Goal: Register for event/course

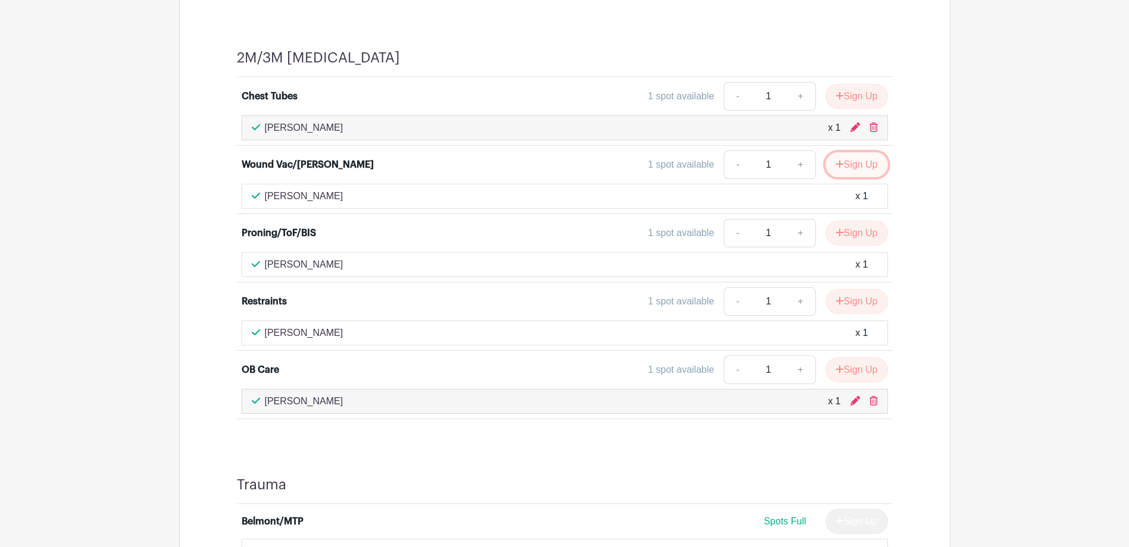
click at [856, 168] on button "Sign Up" at bounding box center [856, 164] width 62 height 25
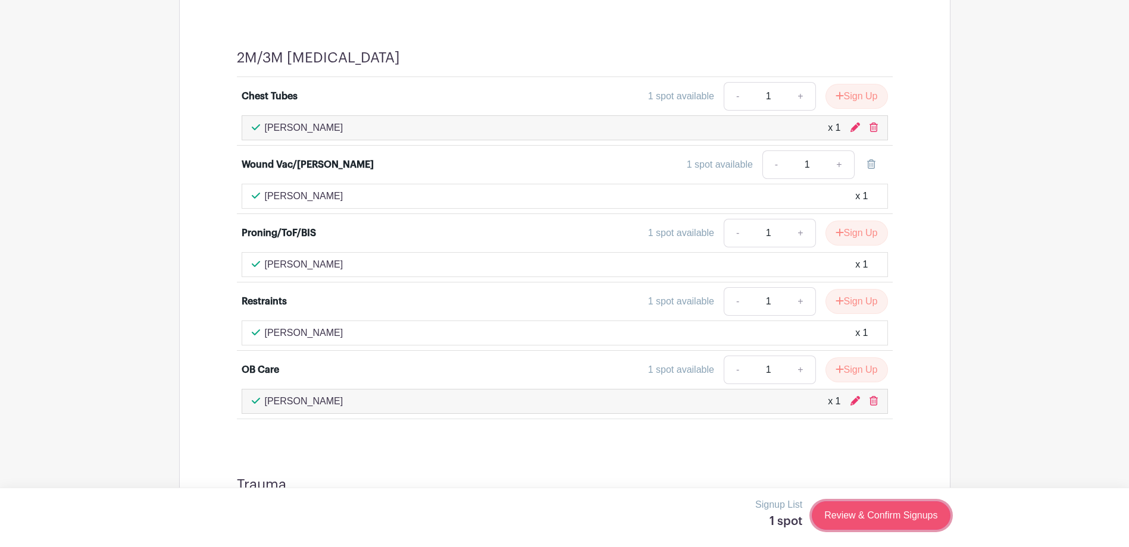
click at [902, 514] on link "Review & Confirm Signups" at bounding box center [881, 516] width 138 height 29
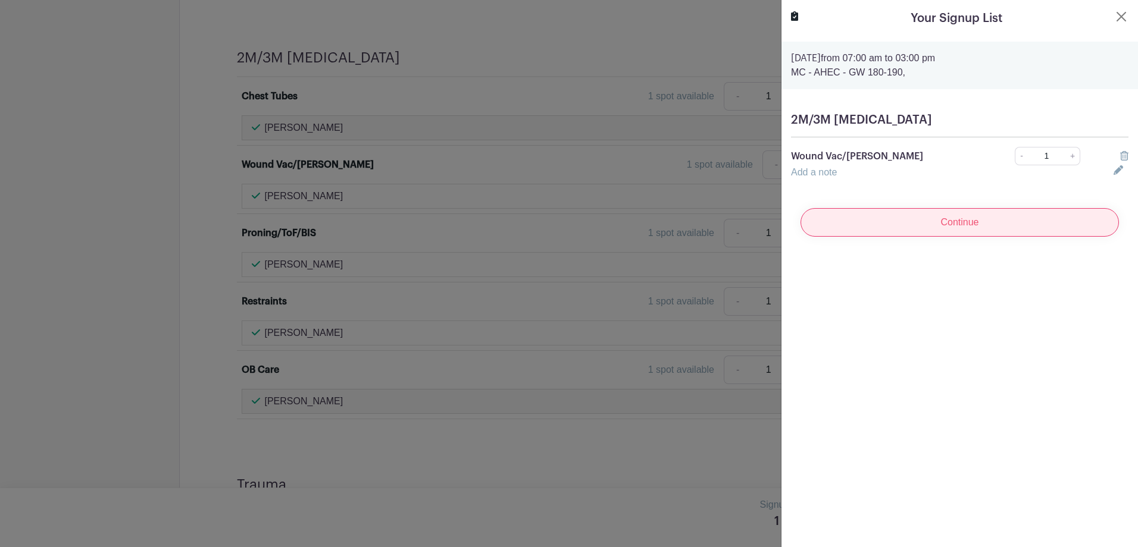
click at [933, 226] on input "Continue" at bounding box center [959, 222] width 318 height 29
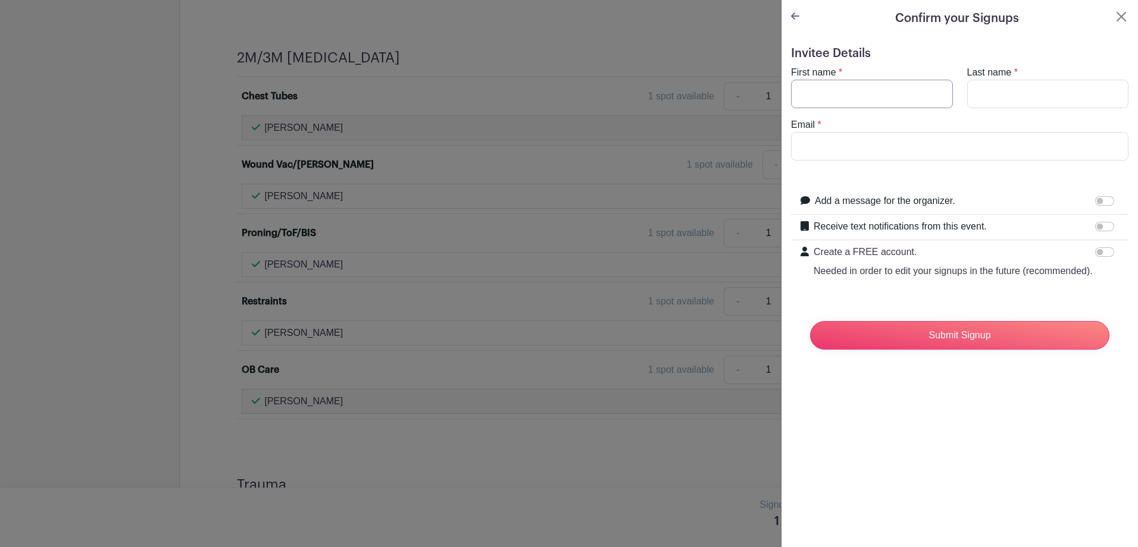
click at [864, 84] on input "First name" at bounding box center [872, 94] width 162 height 29
type input "Amrah"
click at [998, 98] on input "Last name" at bounding box center [1048, 94] width 162 height 29
type input "[PERSON_NAME]"
click at [991, 140] on input "Email" at bounding box center [959, 146] width 337 height 29
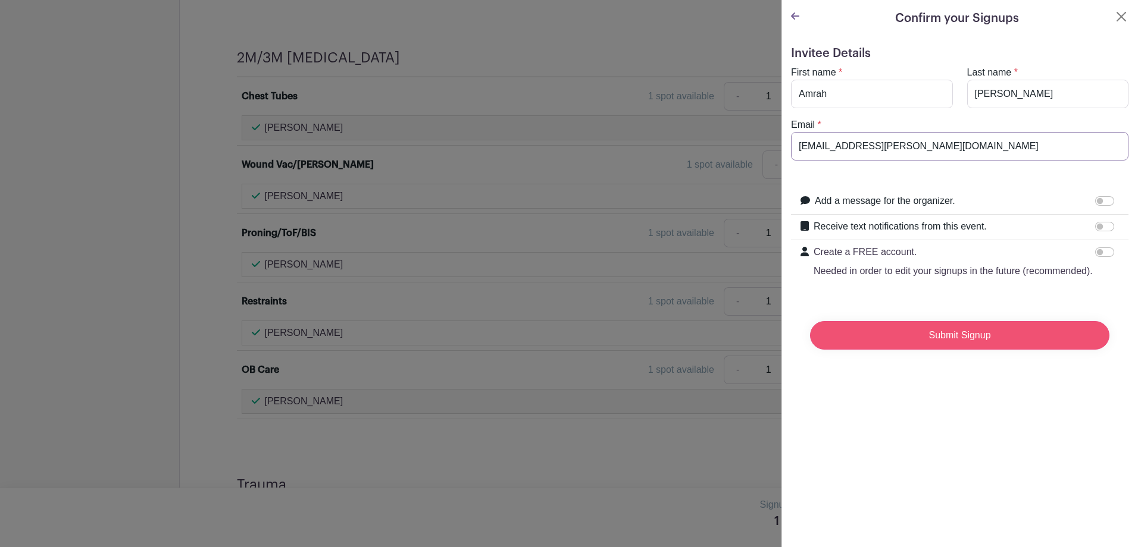
type input "[EMAIL_ADDRESS][PERSON_NAME][DOMAIN_NAME]"
click at [982, 342] on input "Submit Signup" at bounding box center [959, 335] width 299 height 29
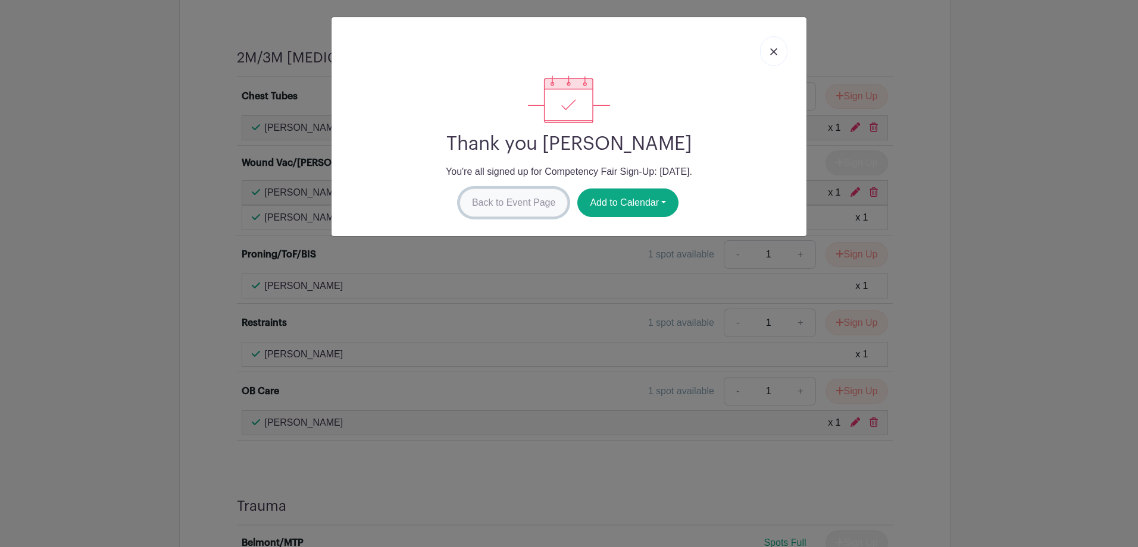
click at [539, 205] on link "Back to Event Page" at bounding box center [513, 203] width 109 height 29
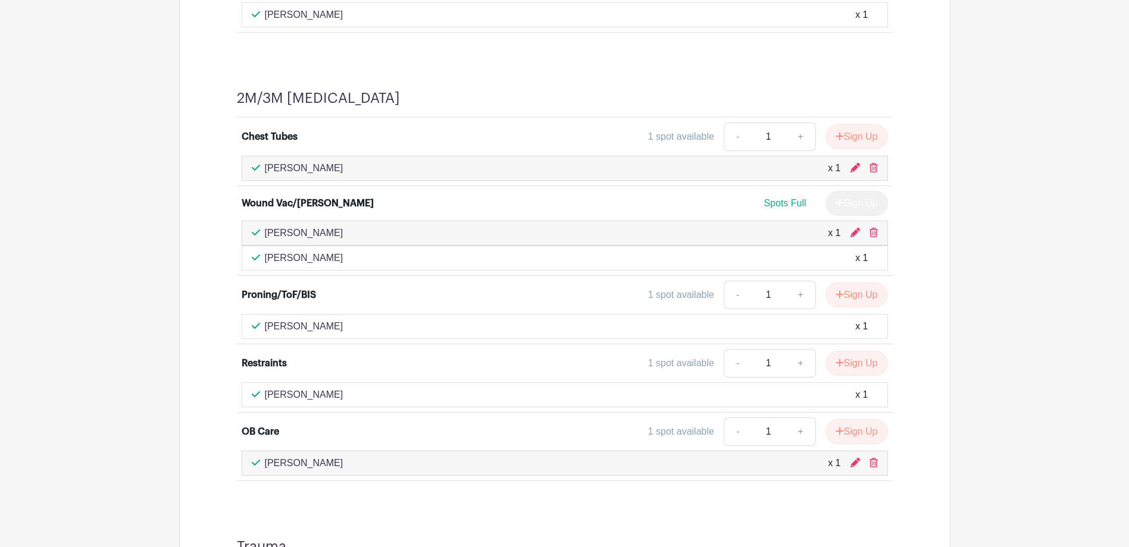
scroll to position [1071, 0]
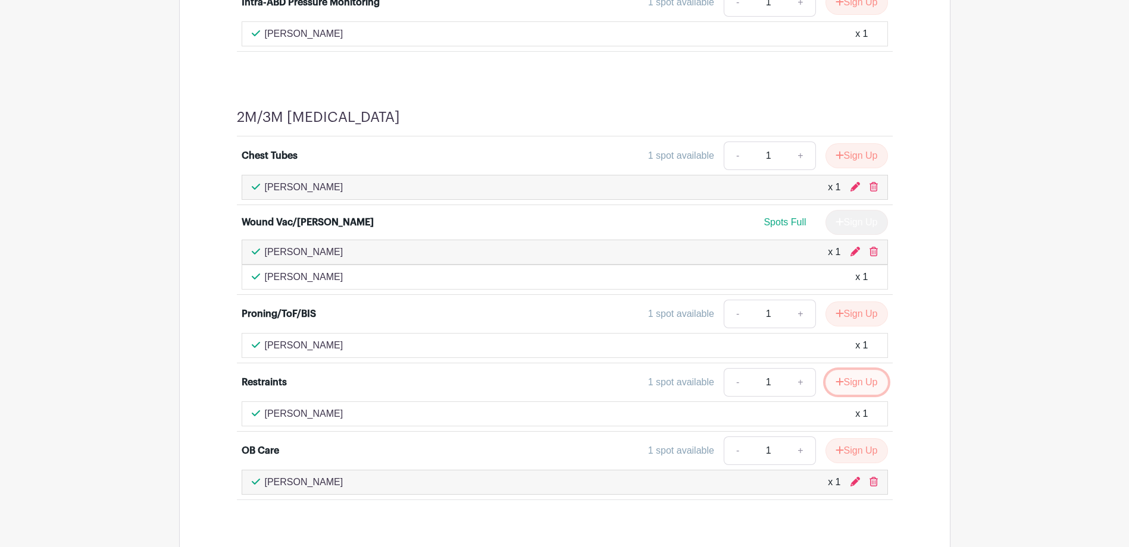
click at [841, 388] on button "Sign Up" at bounding box center [856, 382] width 62 height 25
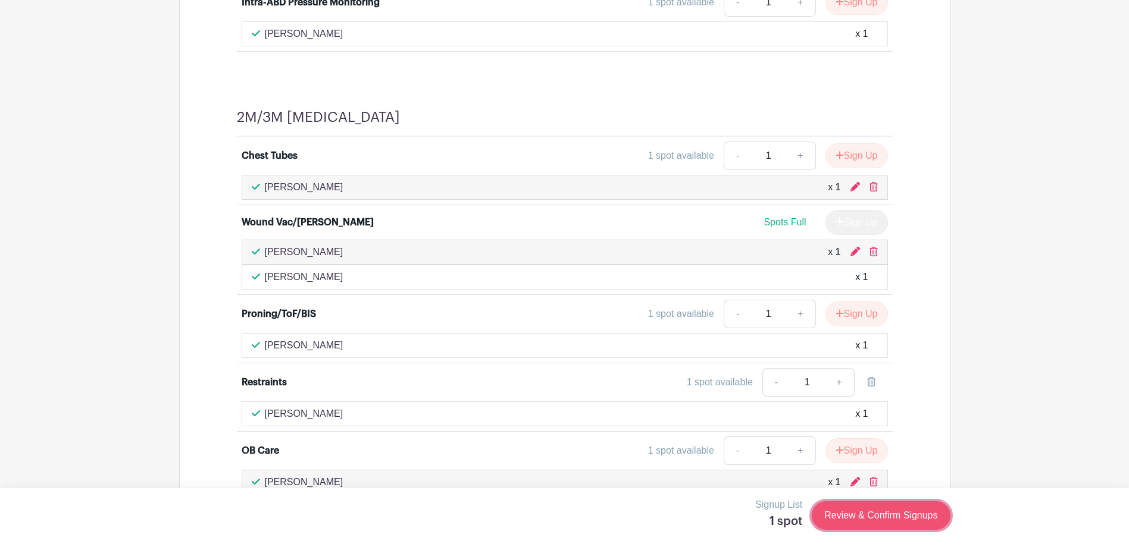
click at [849, 526] on link "Review & Confirm Signups" at bounding box center [881, 516] width 138 height 29
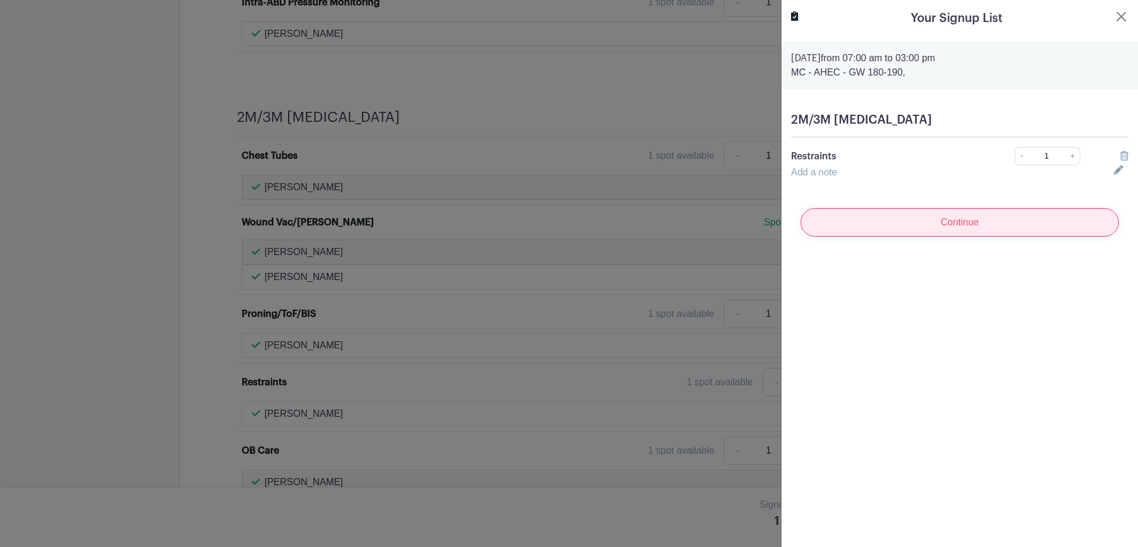
click at [934, 217] on input "Continue" at bounding box center [959, 222] width 318 height 29
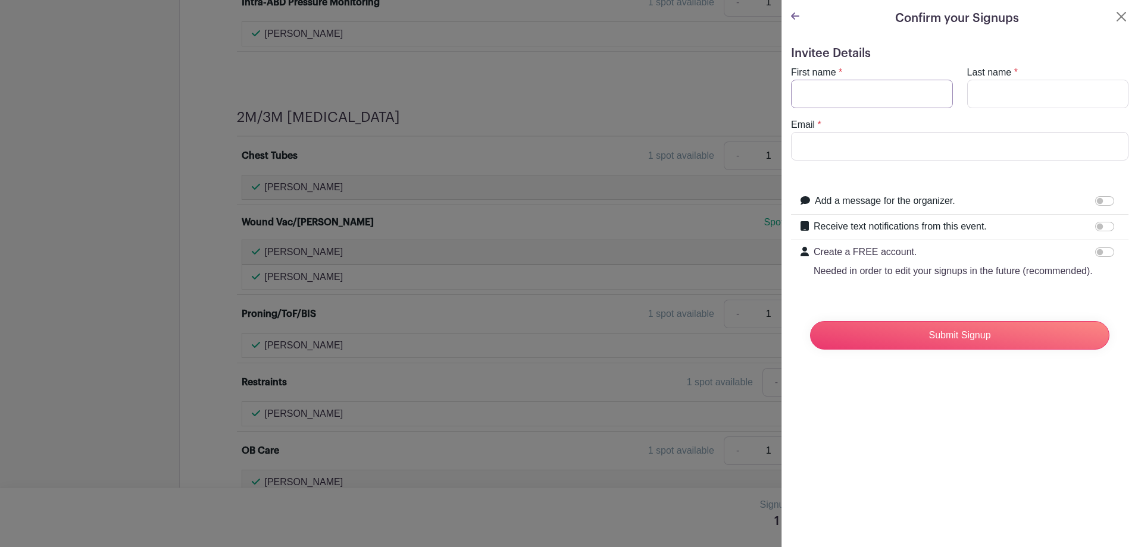
click at [812, 101] on input "First name" at bounding box center [872, 94] width 162 height 29
type input "Marseena"
click at [1075, 87] on input "Last name" at bounding box center [1048, 94] width 162 height 29
type input "[PERSON_NAME]"
click at [828, 92] on input "Marseena" at bounding box center [872, 94] width 162 height 29
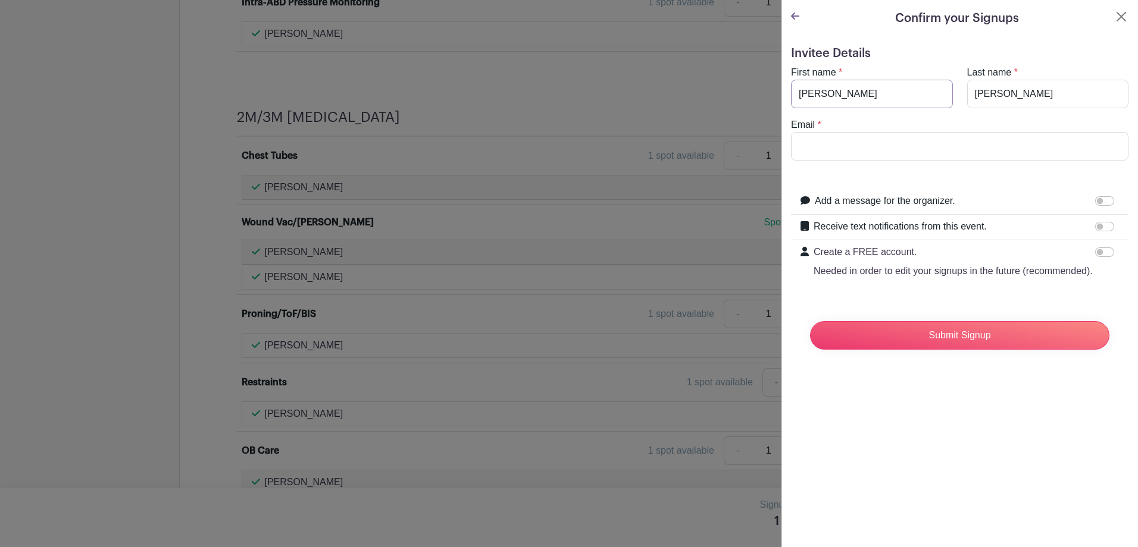
type input "[PERSON_NAME]"
drag, startPoint x: 903, startPoint y: 139, endPoint x: 823, endPoint y: 98, distance: 90.2
click at [903, 139] on input "Email" at bounding box center [959, 146] width 337 height 29
paste input "[PERSON_NAME][EMAIL_ADDRESS][PERSON_NAME][DOMAIN_NAME]"
type input "[PERSON_NAME][EMAIL_ADDRESS][PERSON_NAME][DOMAIN_NAME]"
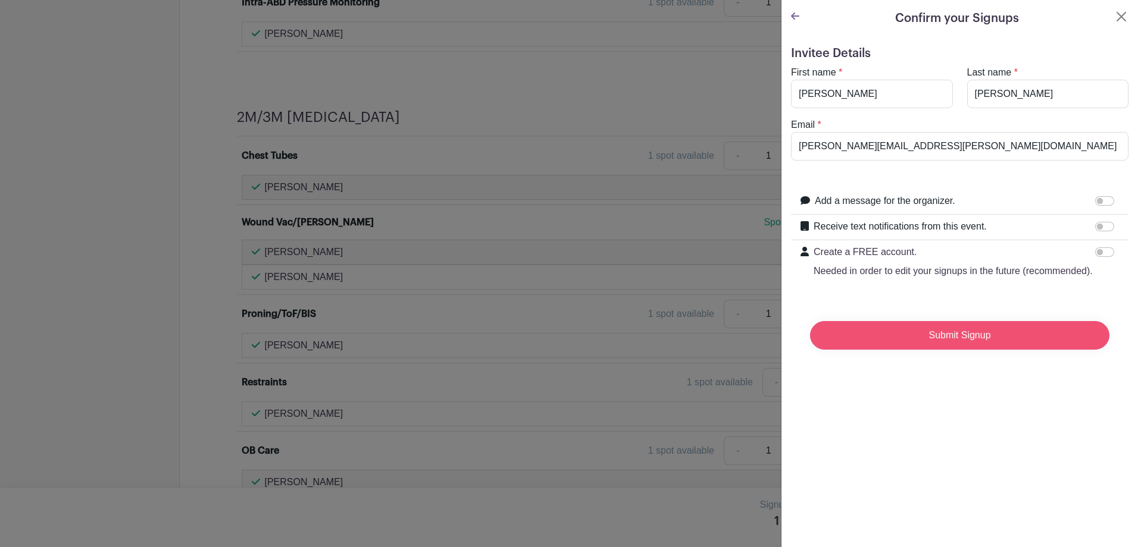
click at [946, 350] on input "Submit Signup" at bounding box center [959, 335] width 299 height 29
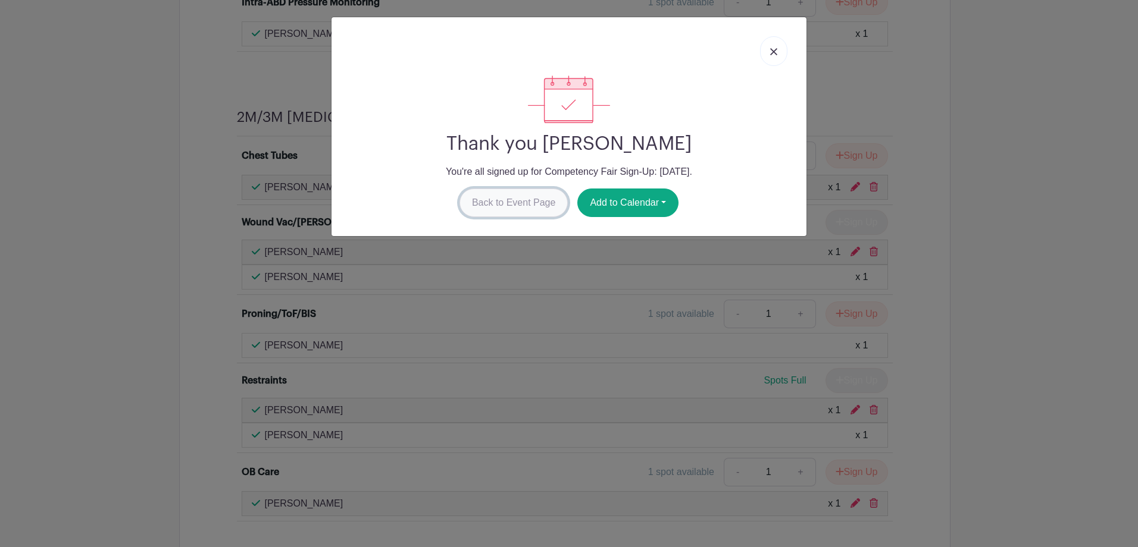
click at [518, 201] on link "Back to Event Page" at bounding box center [513, 203] width 109 height 29
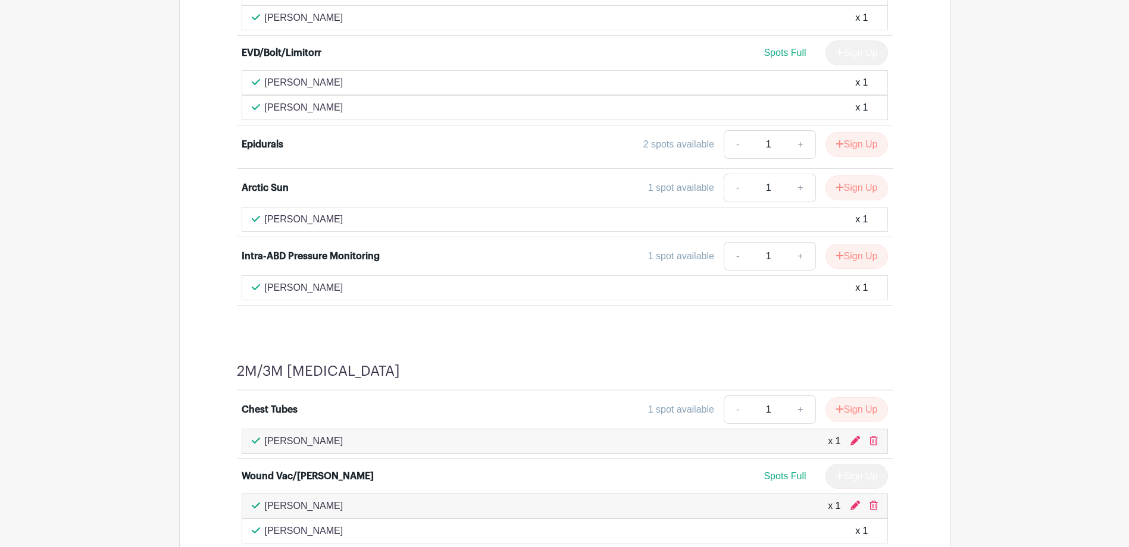
scroll to position [877, 0]
